Goal: Navigation & Orientation: Find specific page/section

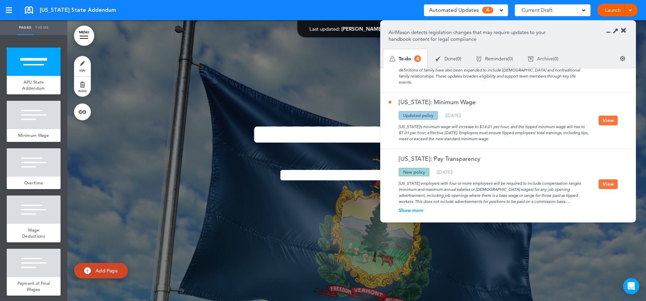
scroll to position [122, 0]
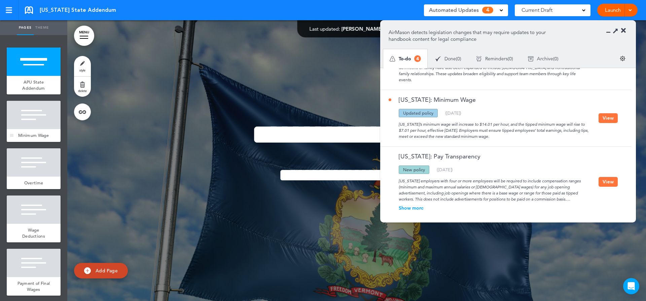
click at [29, 135] on span "Minimum Wage" at bounding box center [33, 135] width 31 height 6
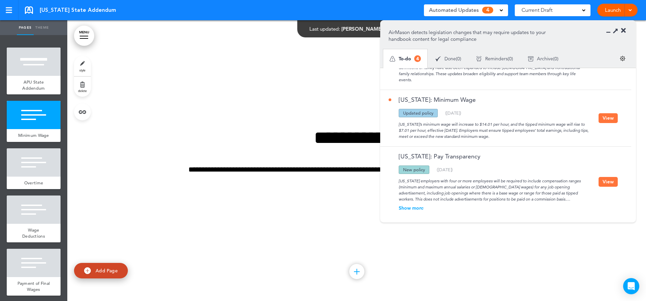
scroll to position [280, 0]
click at [22, 223] on div at bounding box center [34, 209] width 54 height 28
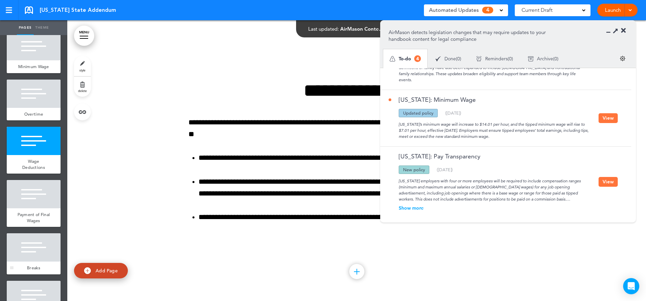
scroll to position [101, 0]
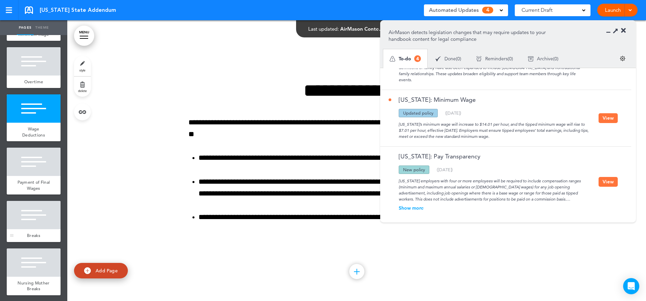
click at [46, 217] on div at bounding box center [34, 215] width 54 height 28
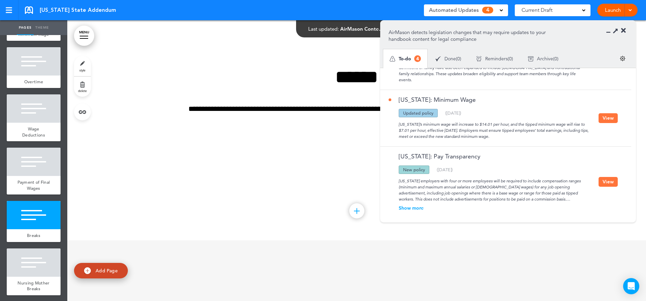
scroll to position [1469, 0]
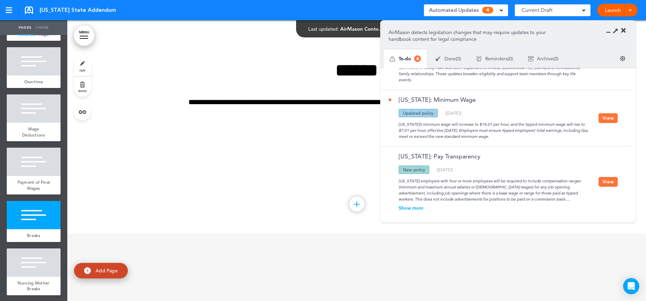
click at [622, 30] on icon at bounding box center [623, 30] width 5 height 7
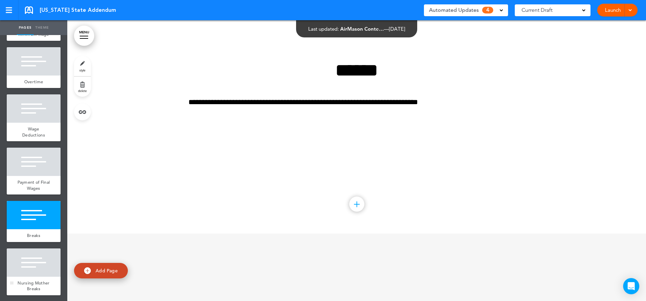
click at [39, 264] on div at bounding box center [34, 262] width 54 height 28
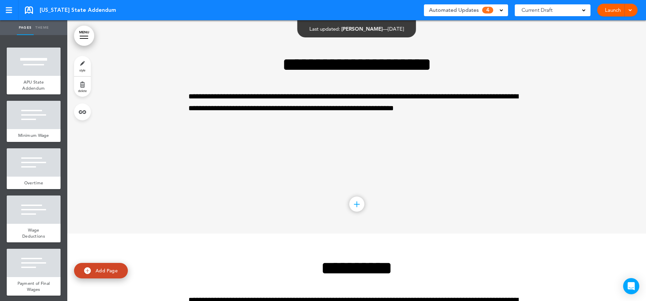
click at [315, 135] on div "**********" at bounding box center [356, 93] width 337 height 126
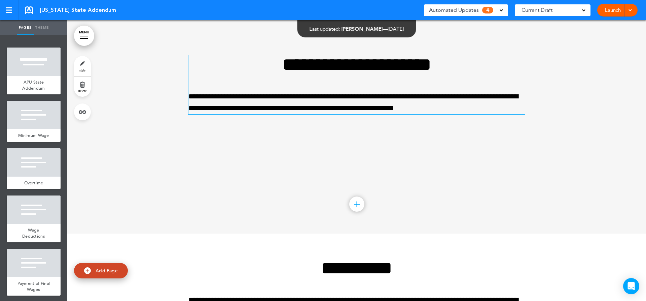
click at [449, 106] on p "**********" at bounding box center [356, 103] width 337 height 24
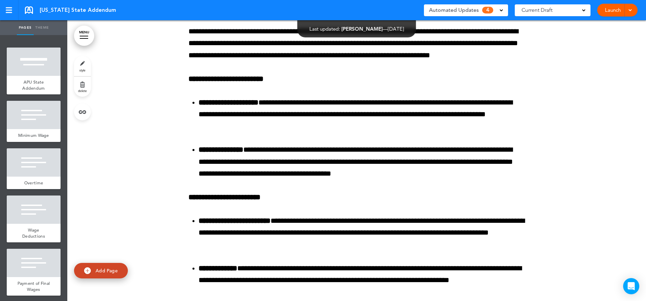
scroll to position [3634, 0]
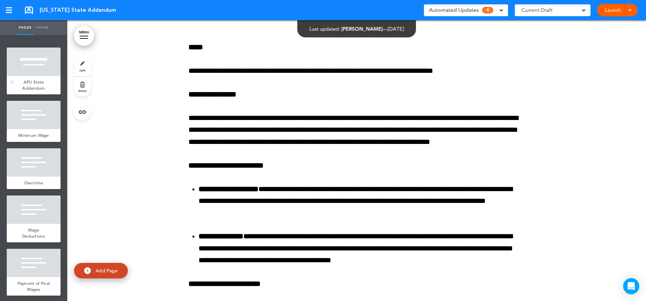
click at [35, 80] on span "APU State Addendum" at bounding box center [33, 85] width 23 height 12
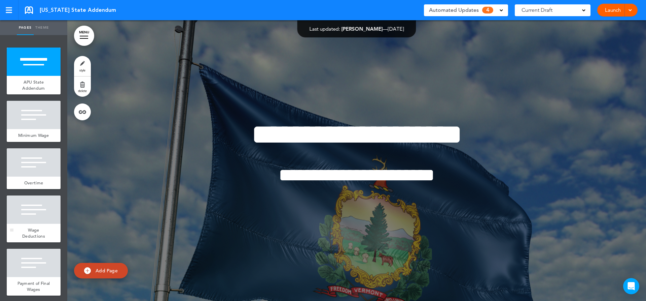
scroll to position [67, 0]
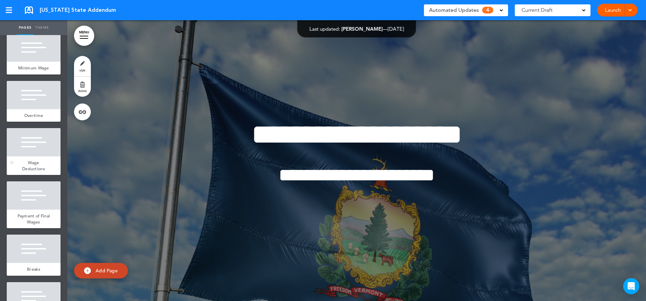
click at [30, 156] on div at bounding box center [34, 142] width 54 height 28
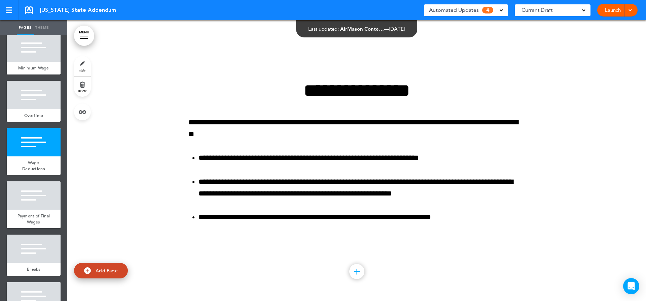
click at [24, 205] on div at bounding box center [34, 195] width 54 height 28
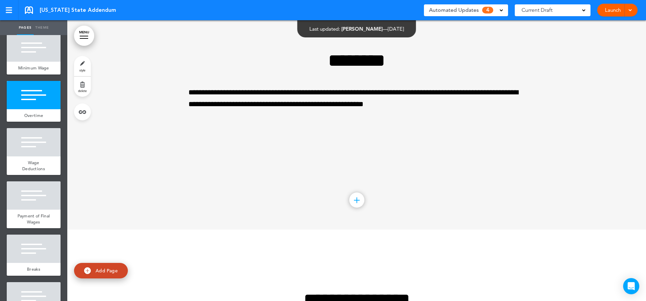
scroll to position [718, 0]
